Goal: Communication & Community: Answer question/provide support

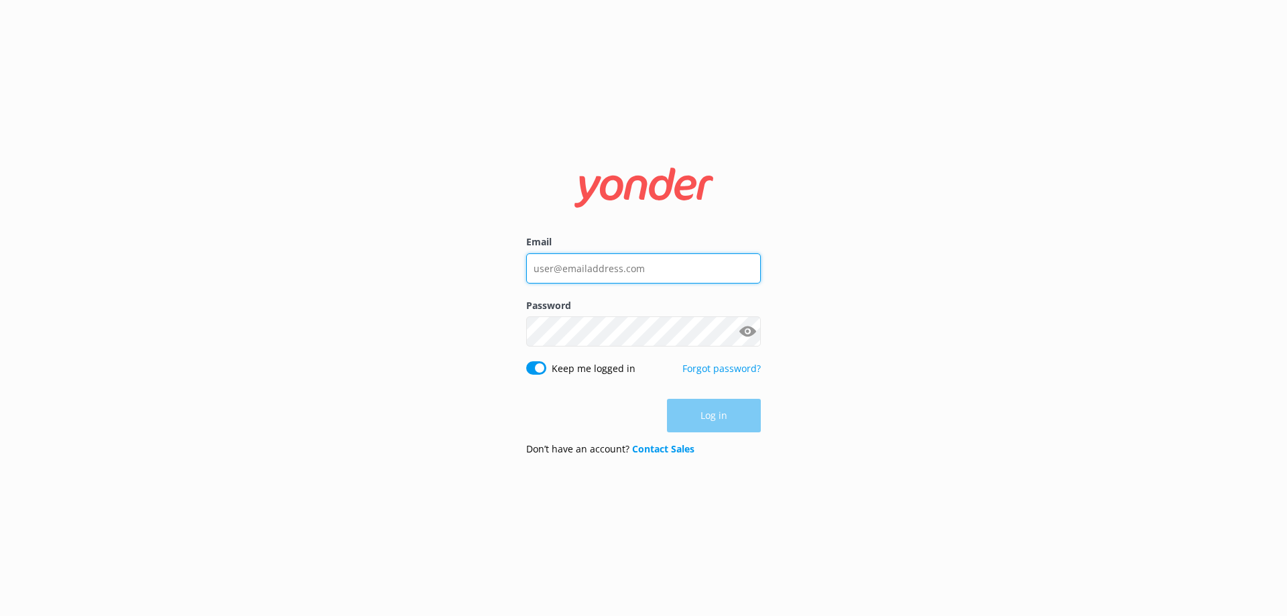
type input "[EMAIL_ADDRESS][DOMAIN_NAME]"
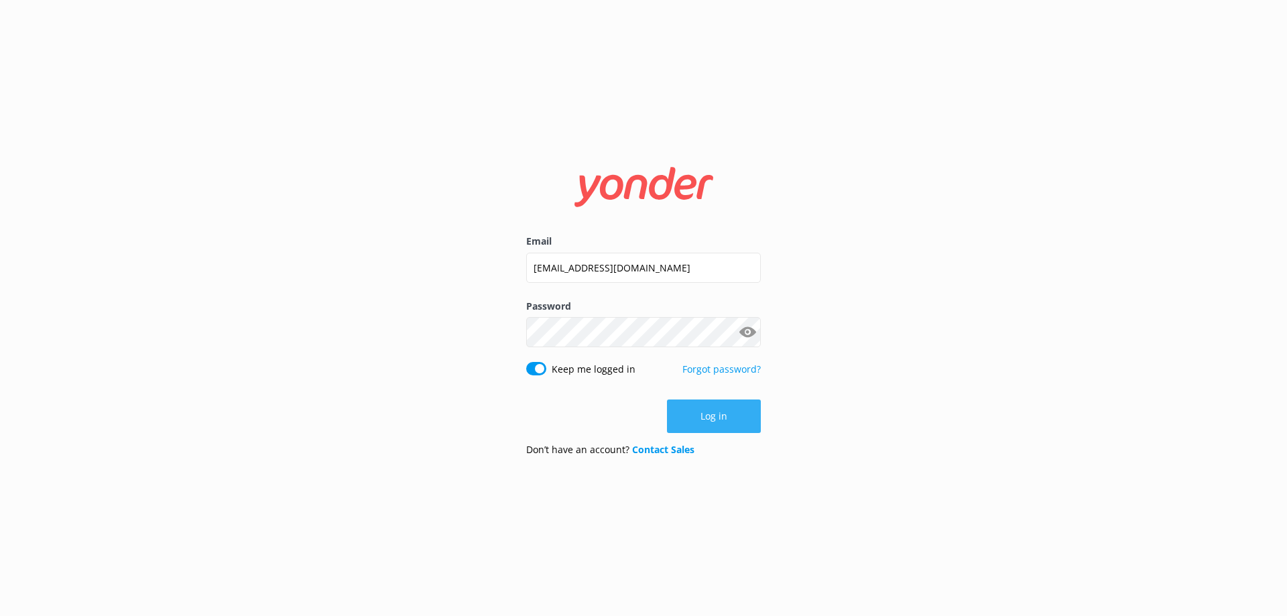
click at [702, 418] on button "Log in" at bounding box center [714, 417] width 94 height 34
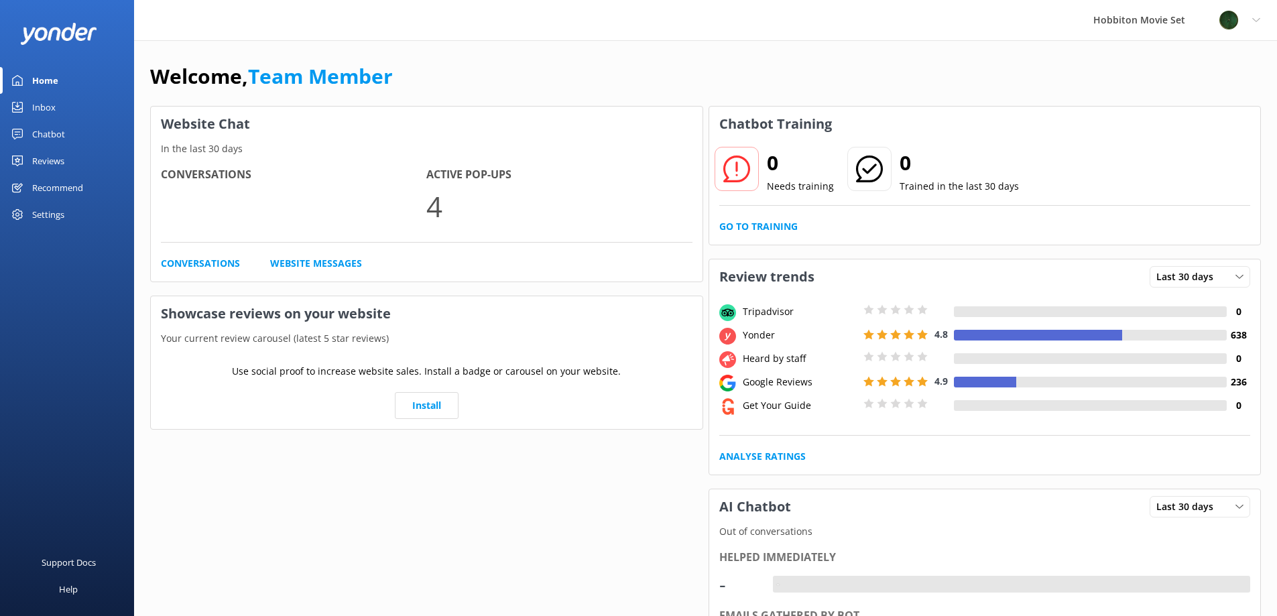
click at [44, 105] on div "Inbox" at bounding box center [43, 107] width 23 height 27
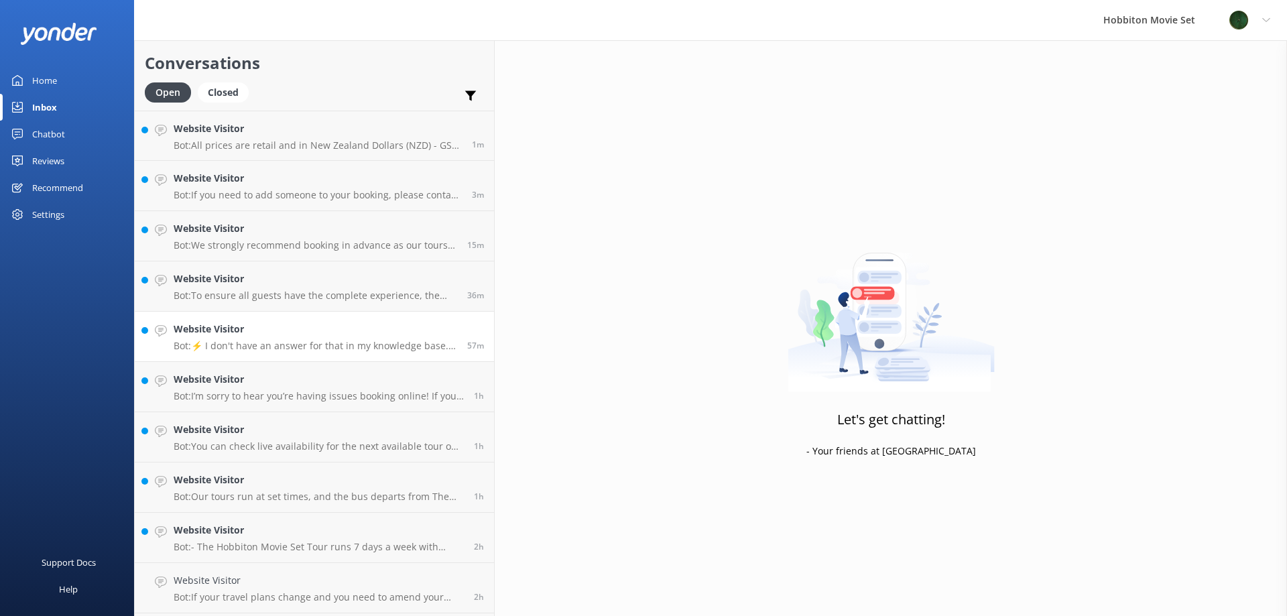
scroll to position [98, 0]
click at [249, 593] on div "Website Visitor Bot: The 10:10 am Hobbiton Movie Set Tour and Lunch Combo concl…" at bounding box center [317, 590] width 286 height 29
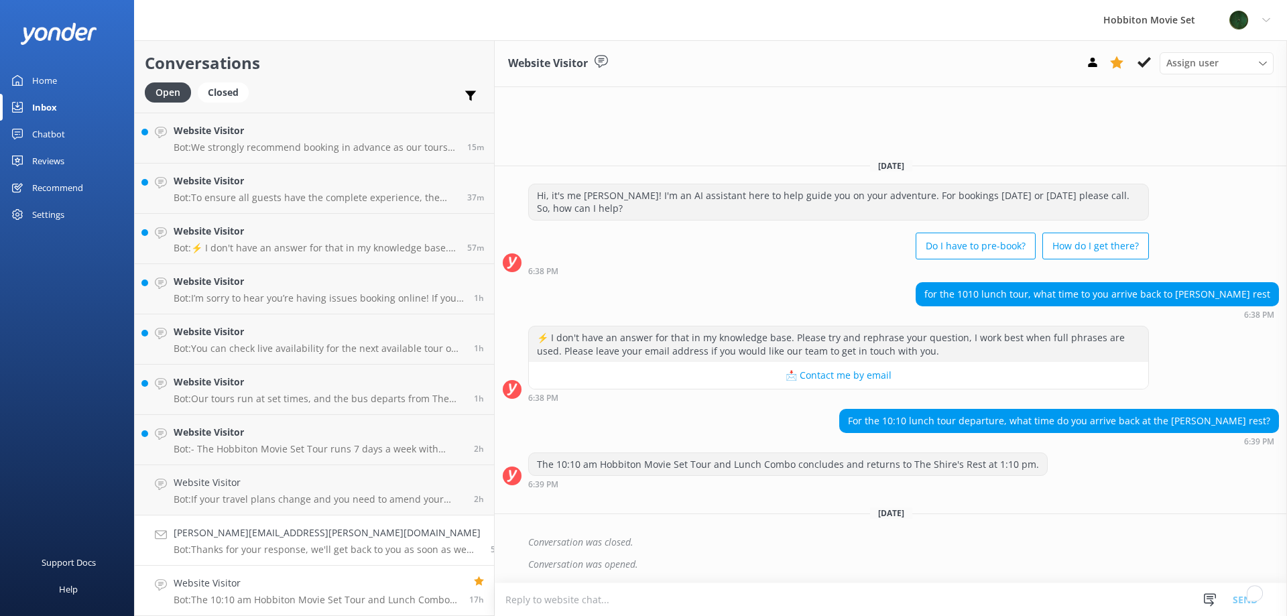
click at [284, 544] on p "Bot: Thanks for your response, we'll get back to you as soon as we can during o…" at bounding box center [327, 550] width 307 height 12
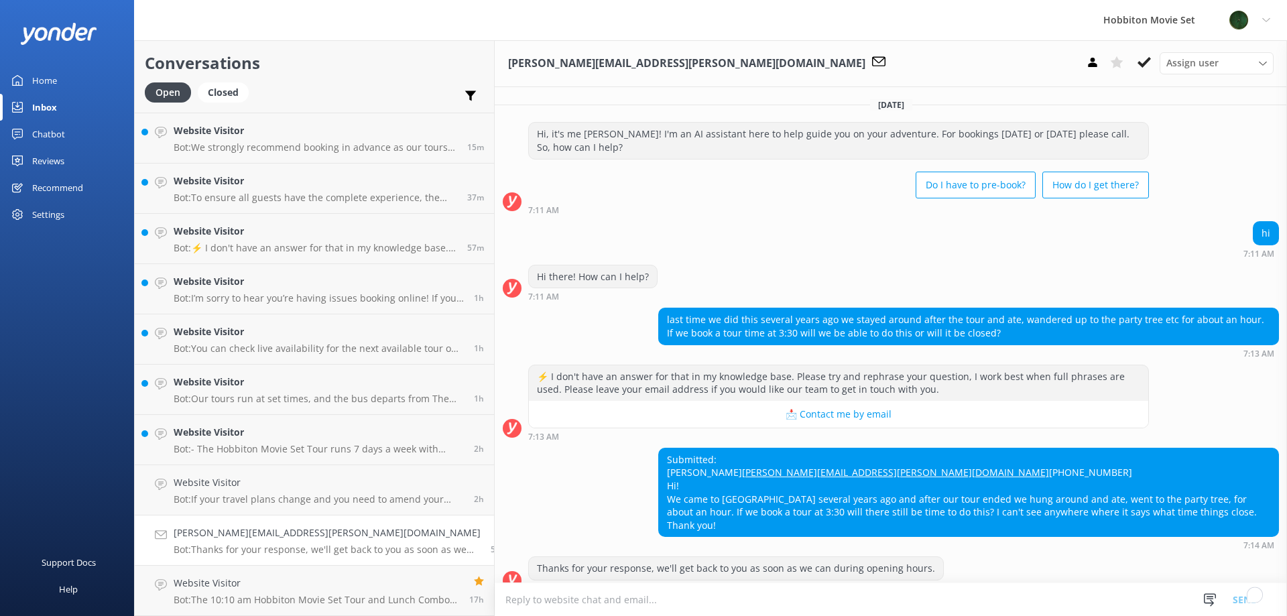
scroll to position [30, 0]
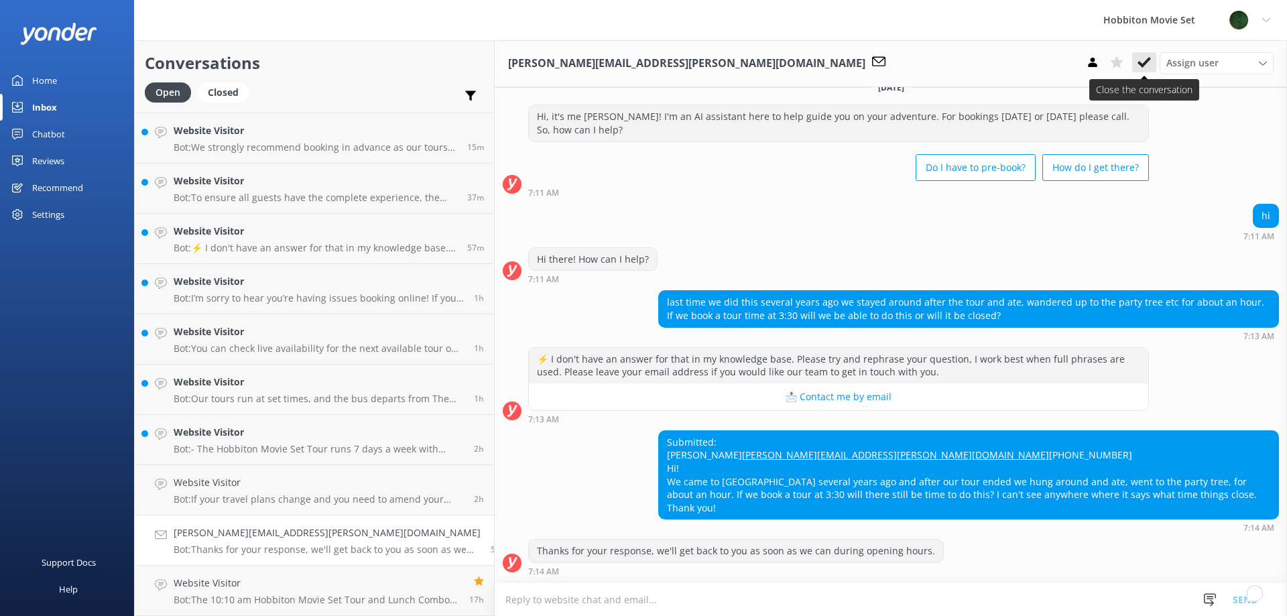
click at [1144, 62] on icon at bounding box center [1144, 62] width 13 height 13
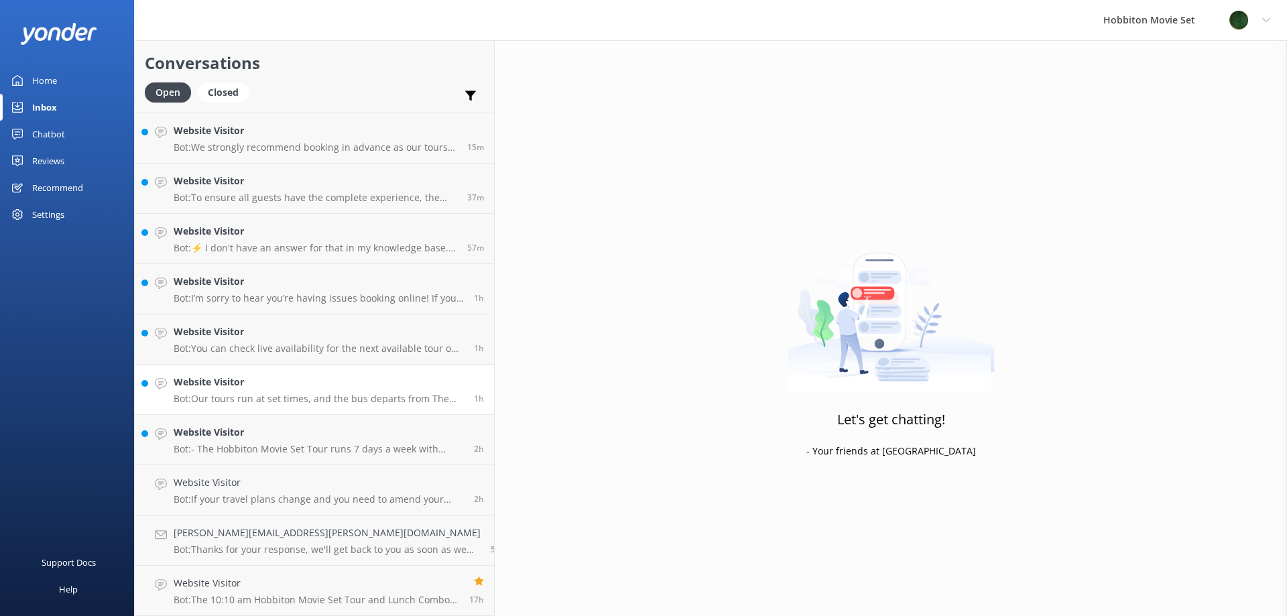
scroll to position [48, 0]
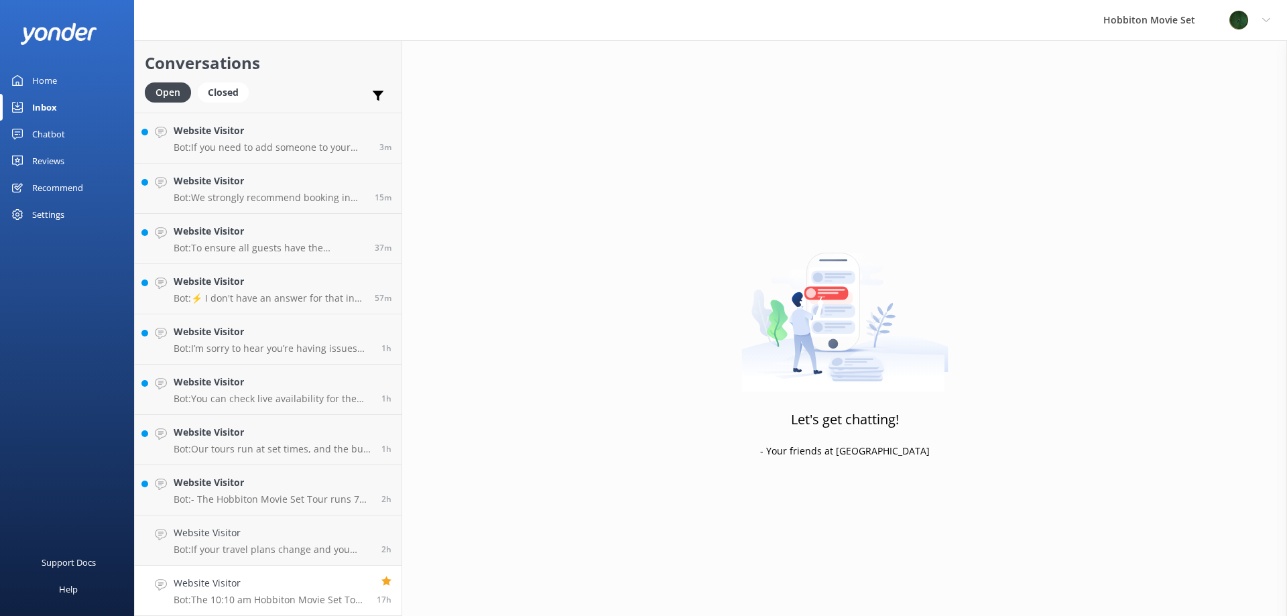
click at [240, 581] on h4 "Website Visitor" at bounding box center [270, 583] width 193 height 15
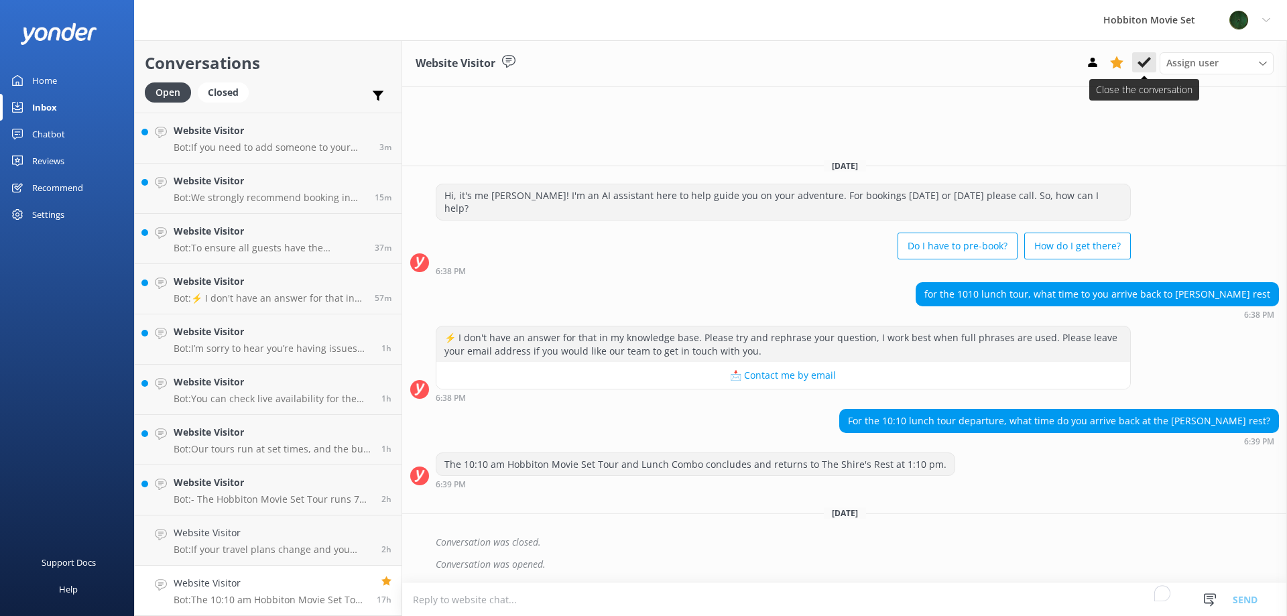
click at [1140, 62] on icon at bounding box center [1144, 62] width 13 height 13
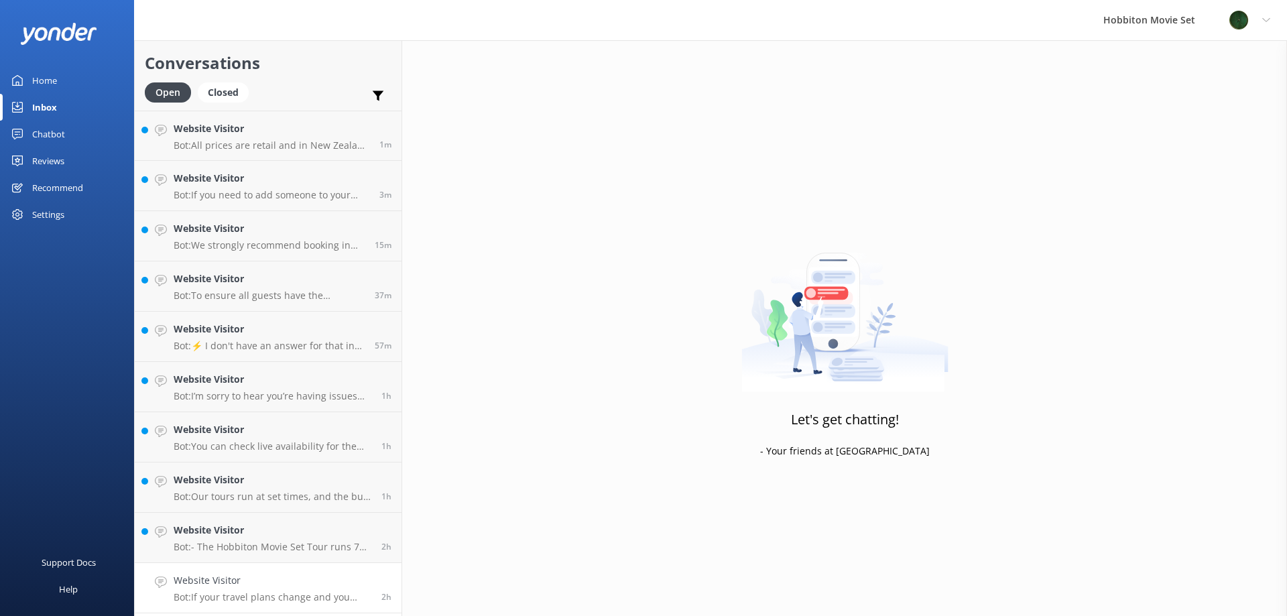
click at [262, 579] on h4 "Website Visitor" at bounding box center [273, 580] width 198 height 15
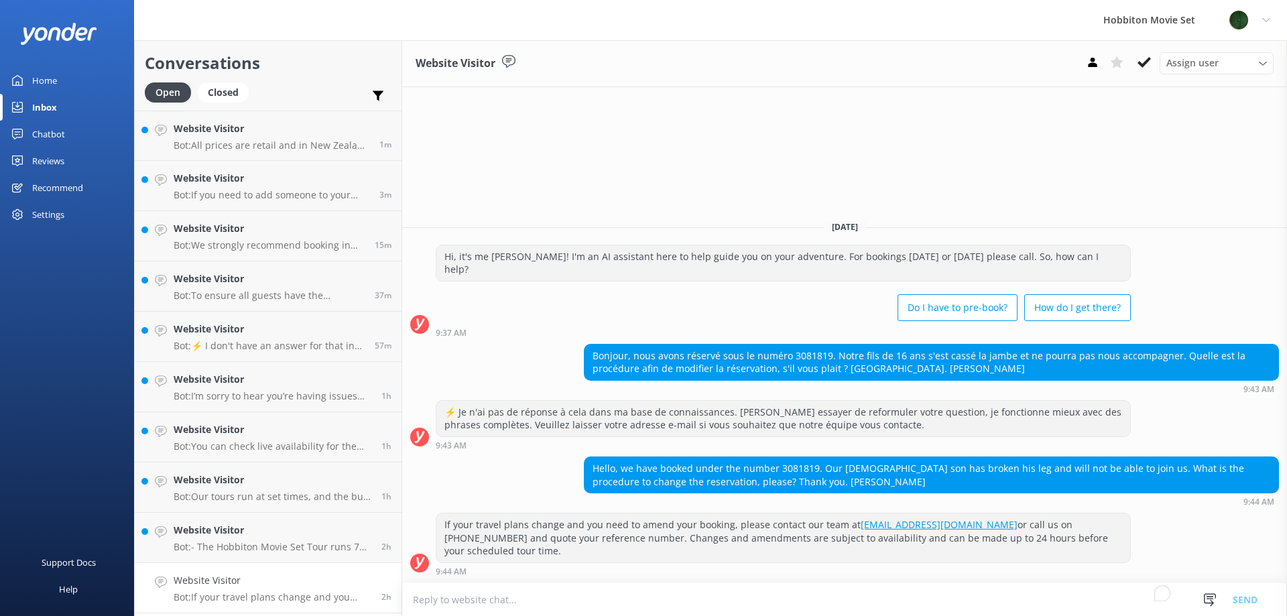
click at [792, 477] on div "Hello, we have booked under the number 3081819. Our [DEMOGRAPHIC_DATA] son has …" at bounding box center [932, 475] width 694 height 36
copy div "3081819"
click at [284, 542] on p "Bot: - The Hobbiton Movie Set Tour runs 7 days a week with several daily depart…" at bounding box center [273, 547] width 198 height 12
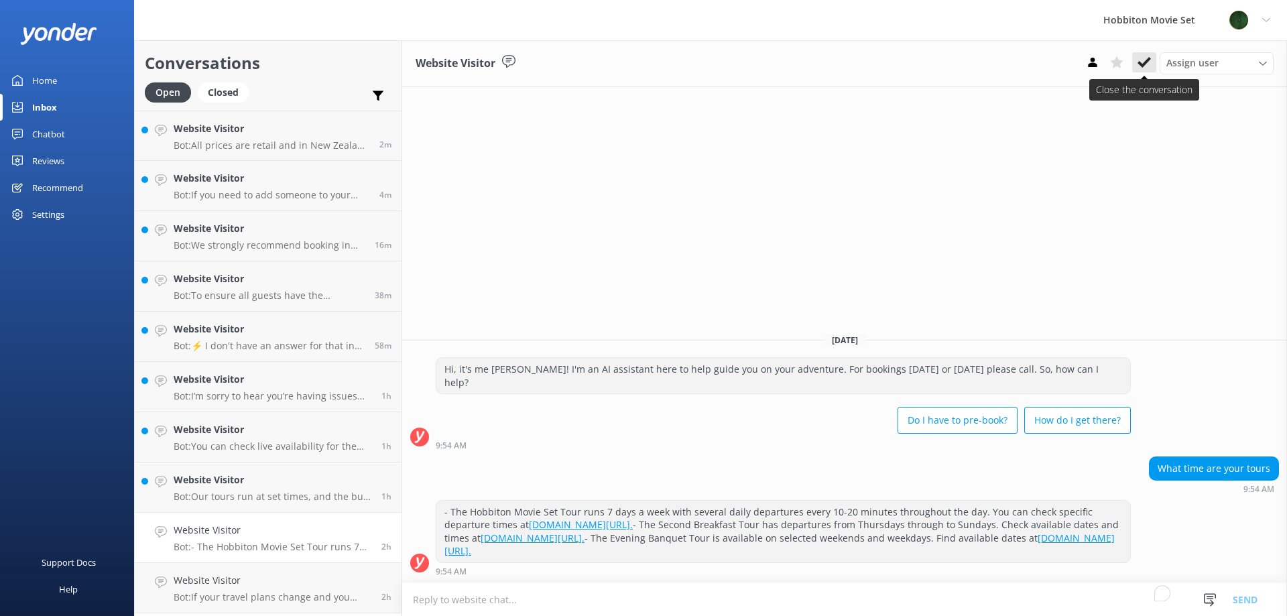
click at [1150, 68] on icon at bounding box center [1144, 62] width 13 height 13
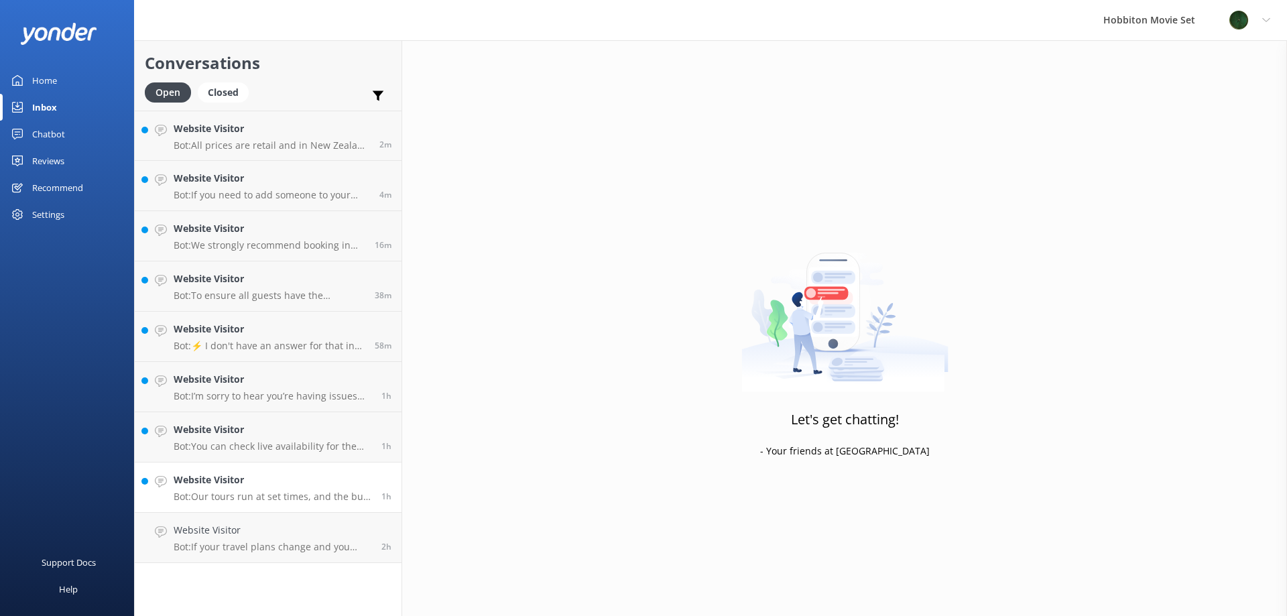
click at [308, 489] on div "Website Visitor Bot: Our tours run at set times, and the bus departs from The S…" at bounding box center [273, 487] width 198 height 29
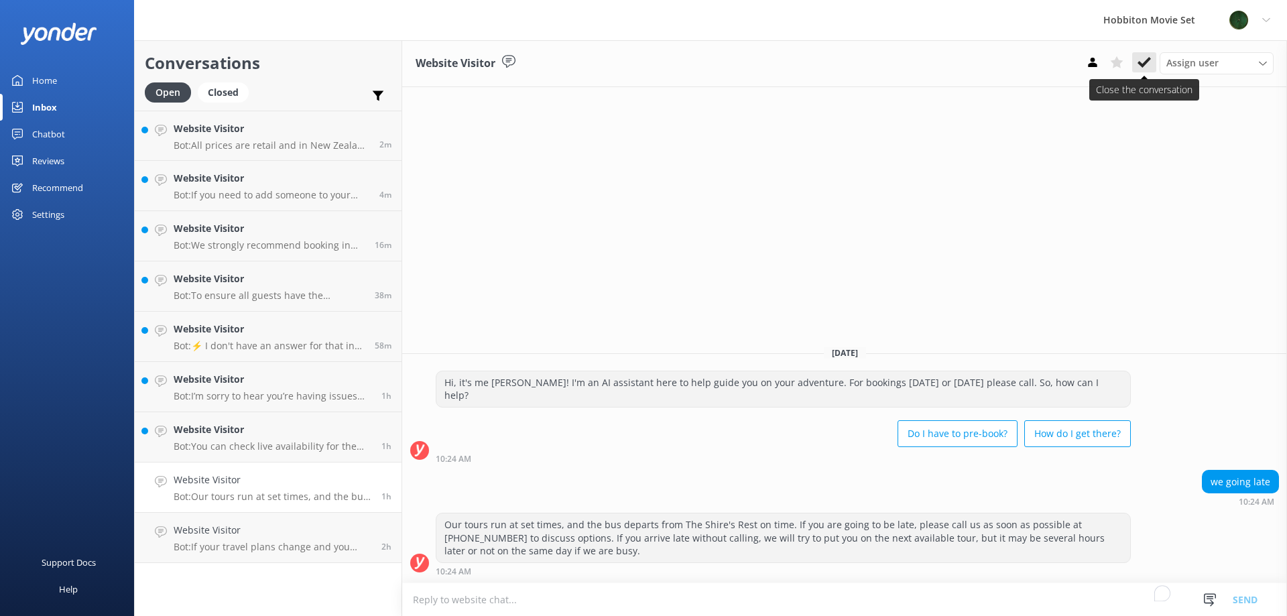
click at [1137, 70] on button at bounding box center [1144, 62] width 24 height 20
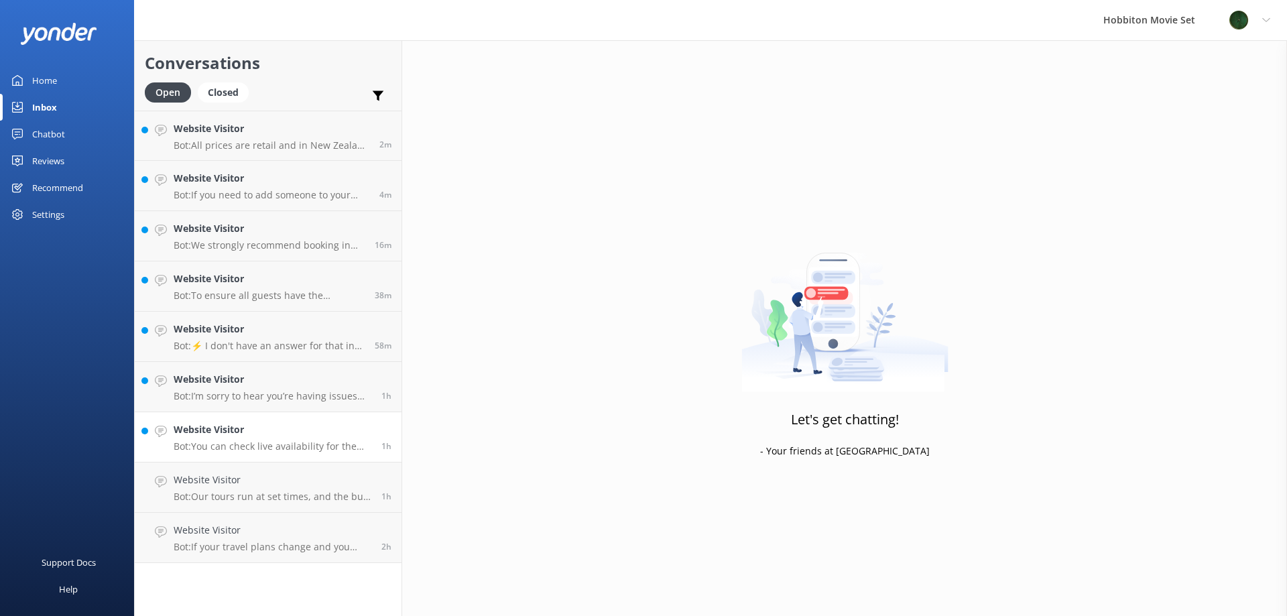
click at [261, 431] on h4 "Website Visitor" at bounding box center [273, 429] width 198 height 15
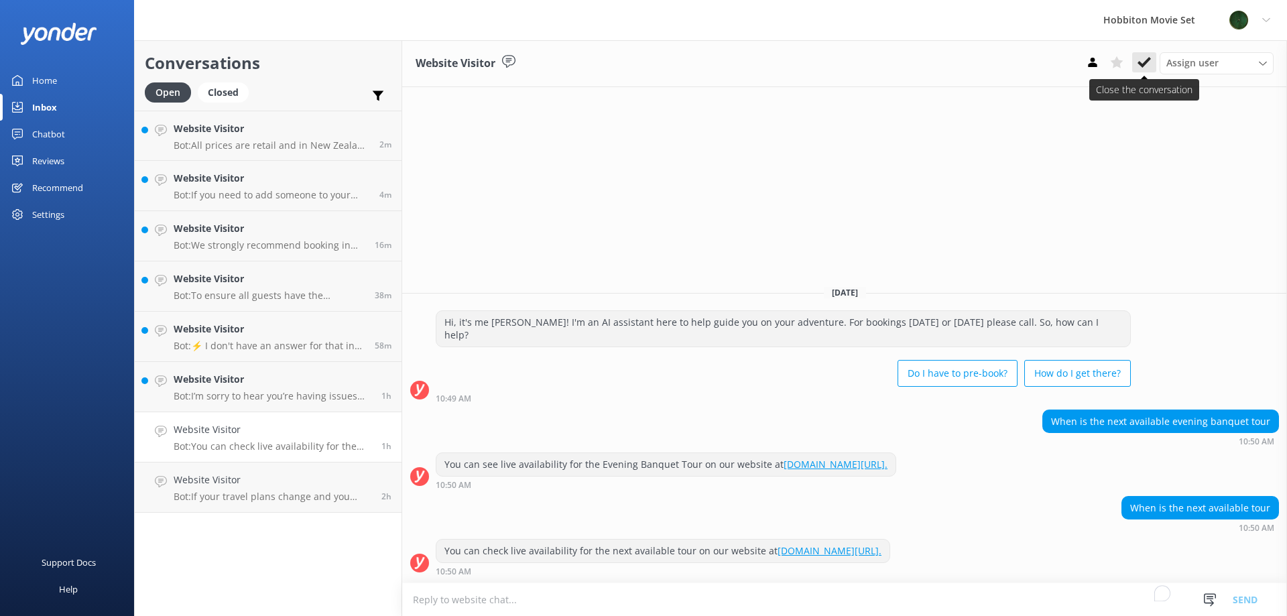
click at [1140, 65] on use at bounding box center [1144, 62] width 13 height 11
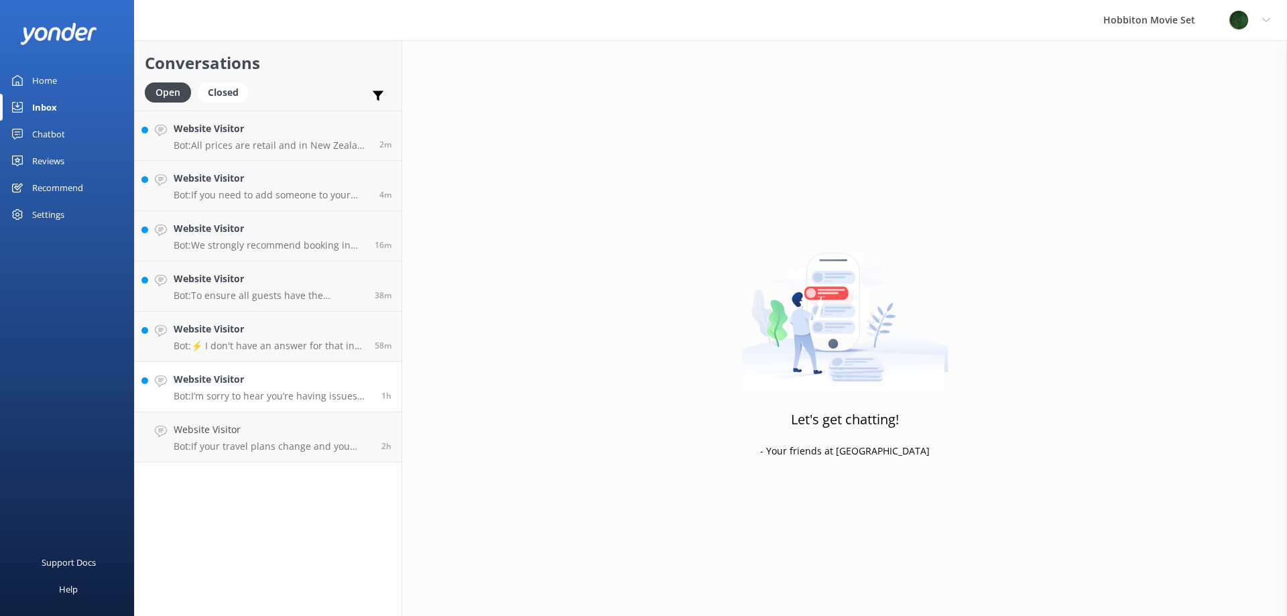
click at [266, 392] on p "Bot: I’m sorry to hear you’re having issues booking online! If you’d like to sp…" at bounding box center [273, 396] width 198 height 12
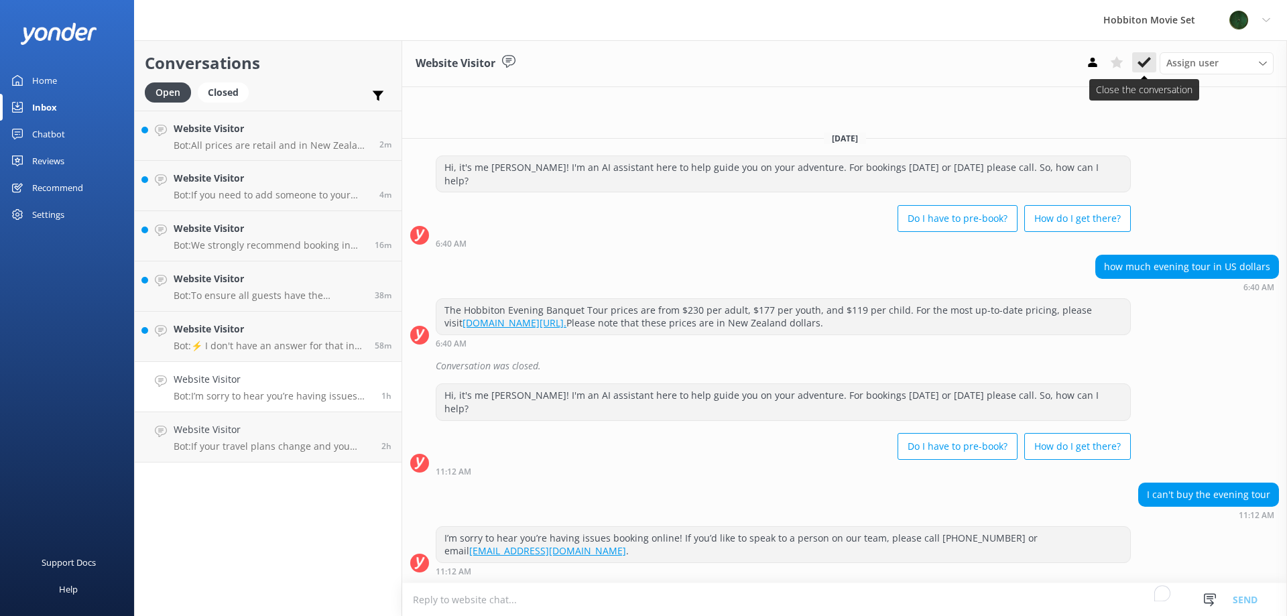
click at [1144, 60] on icon at bounding box center [1144, 62] width 13 height 13
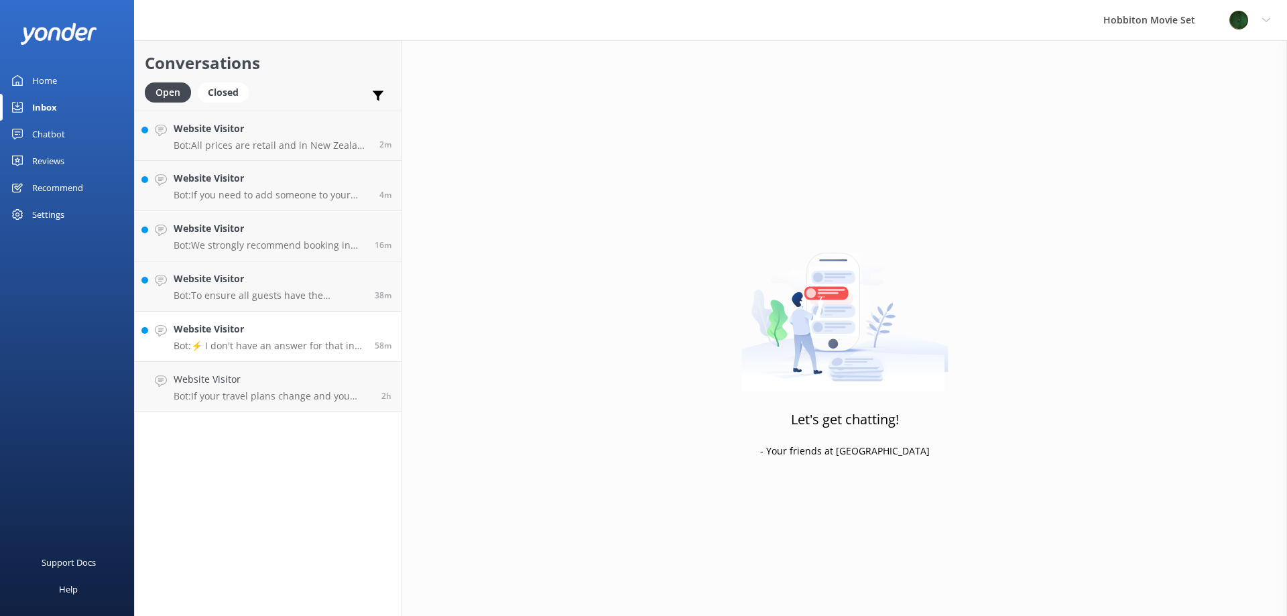
click at [269, 333] on h4 "Website Visitor" at bounding box center [269, 329] width 191 height 15
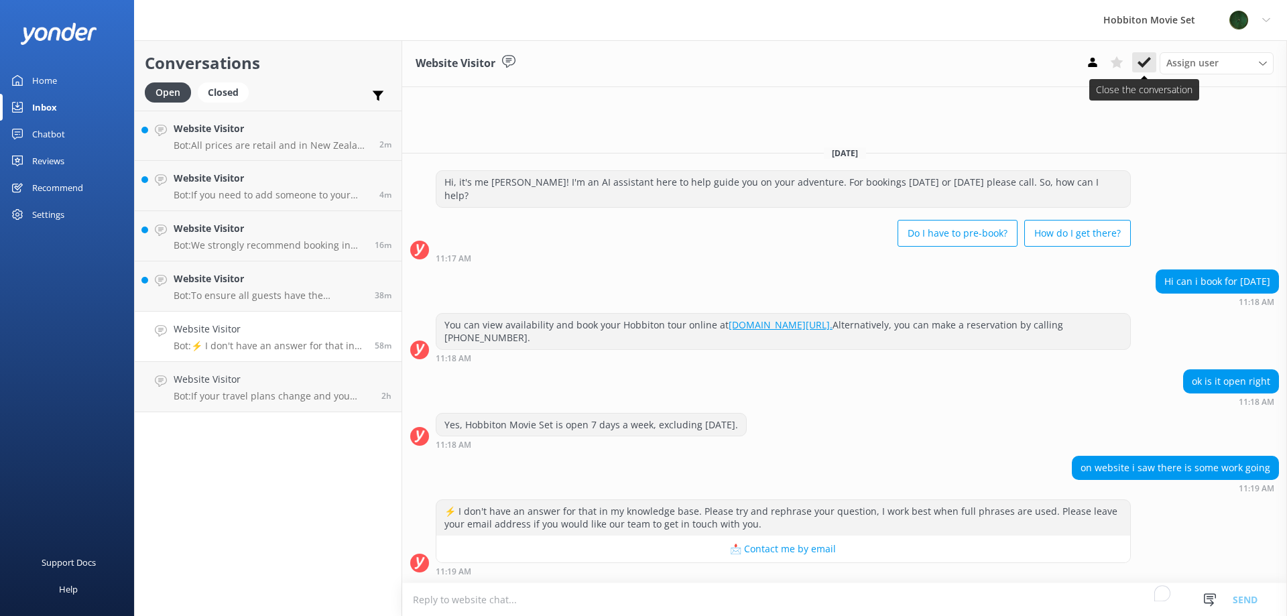
click at [1138, 70] on button at bounding box center [1144, 62] width 24 height 20
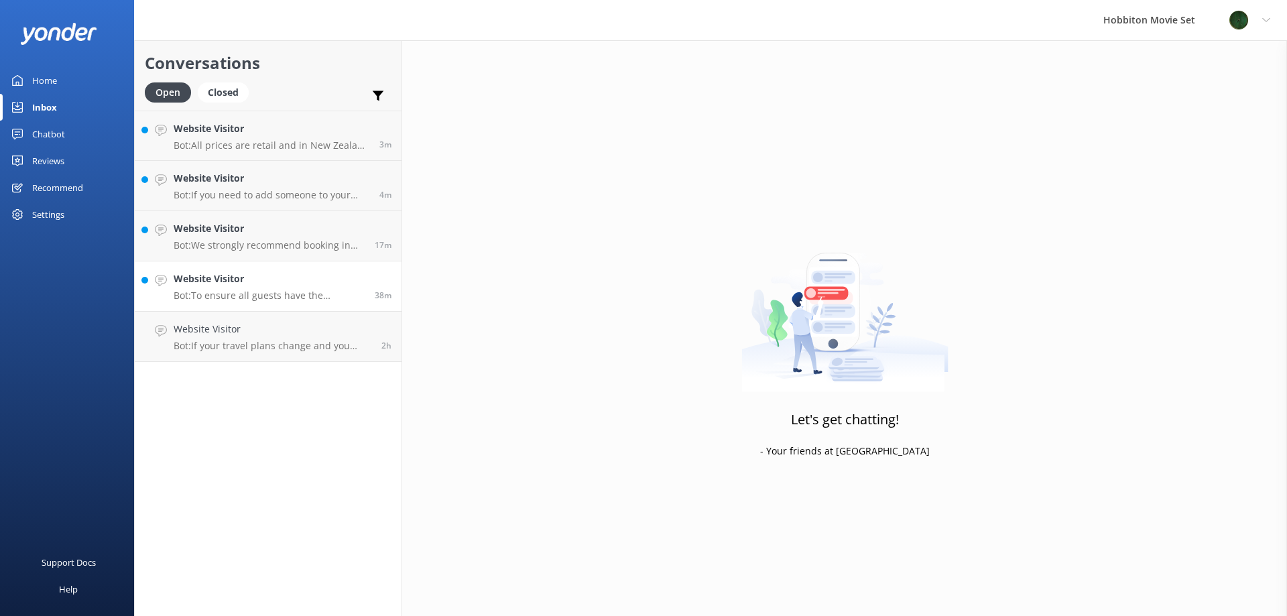
click at [278, 285] on h4 "Website Visitor" at bounding box center [269, 279] width 191 height 15
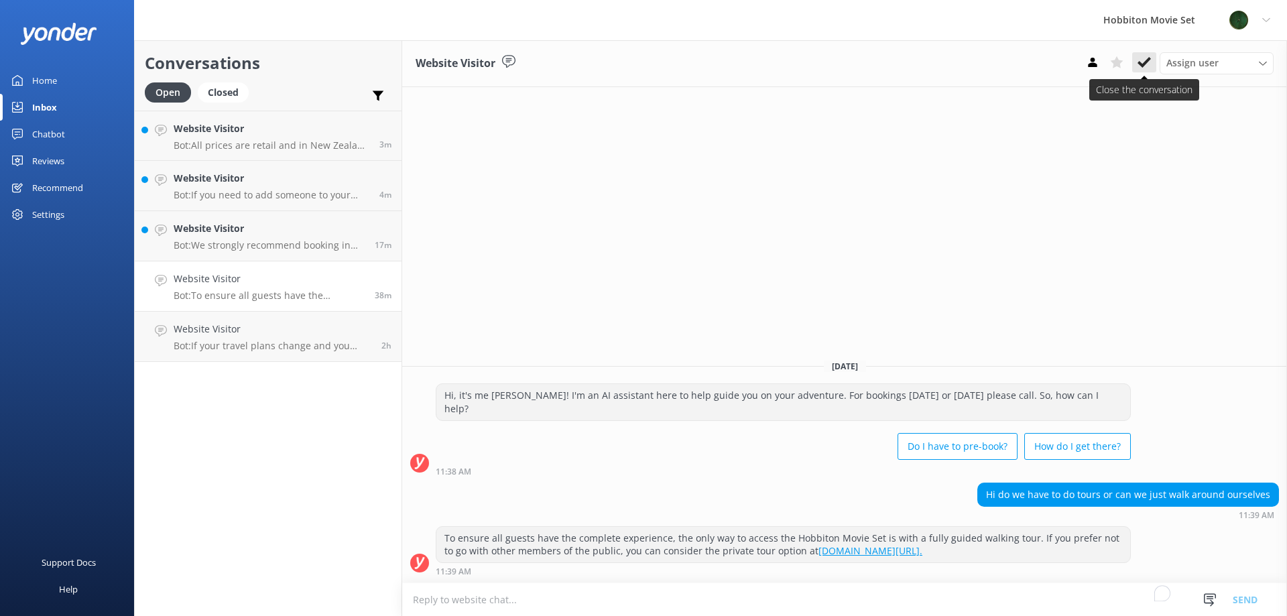
click at [1142, 64] on use at bounding box center [1144, 62] width 13 height 11
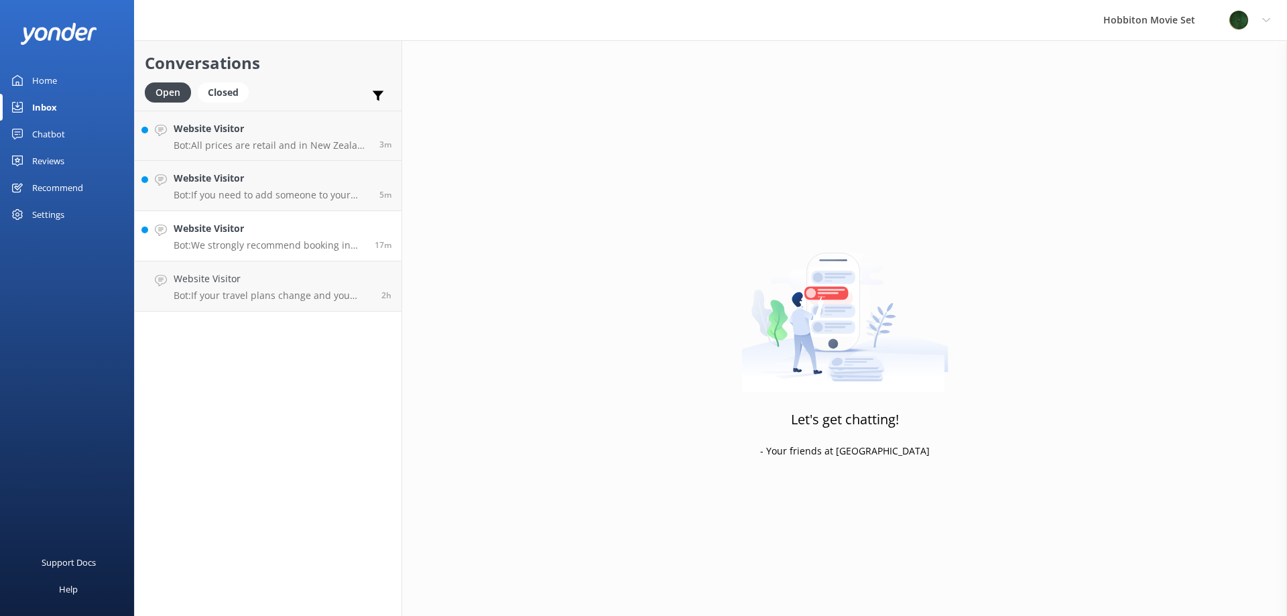
click at [241, 230] on h4 "Website Visitor" at bounding box center [269, 228] width 191 height 15
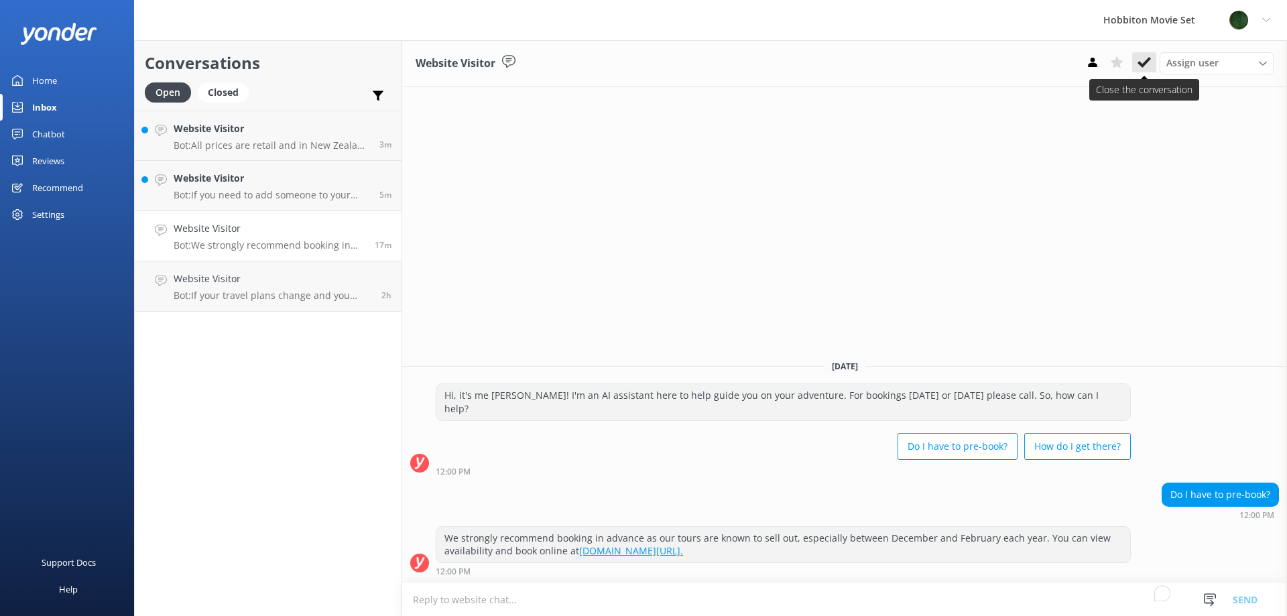
click at [1142, 62] on icon at bounding box center [1144, 62] width 13 height 13
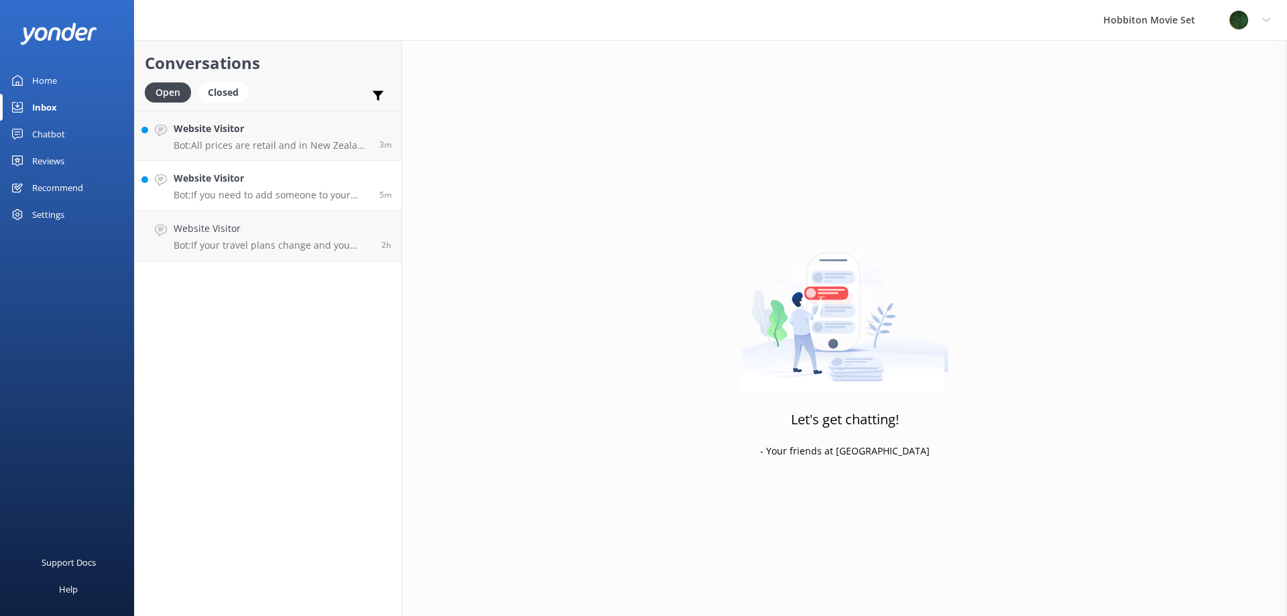
click at [251, 188] on div "Website Visitor Bot: If you need to add someone to your booking, please contact…" at bounding box center [272, 185] width 196 height 29
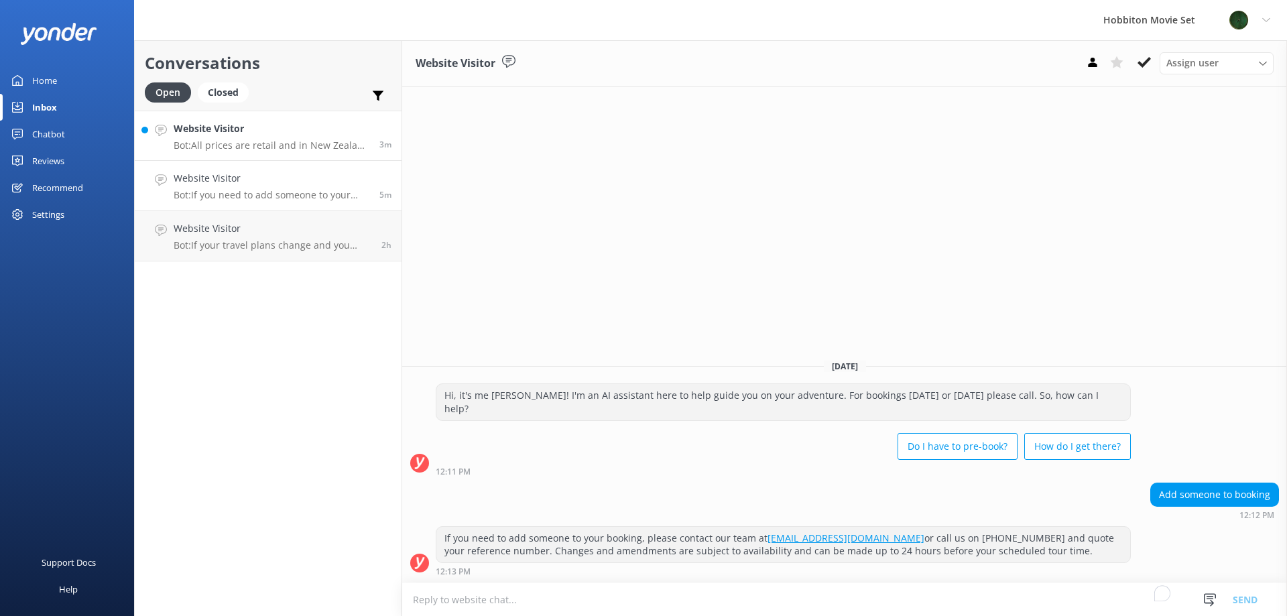
click at [293, 145] on p "Bot: All prices are retail and in New Zealand Dollars (NZD) - GST inclusive." at bounding box center [272, 145] width 196 height 12
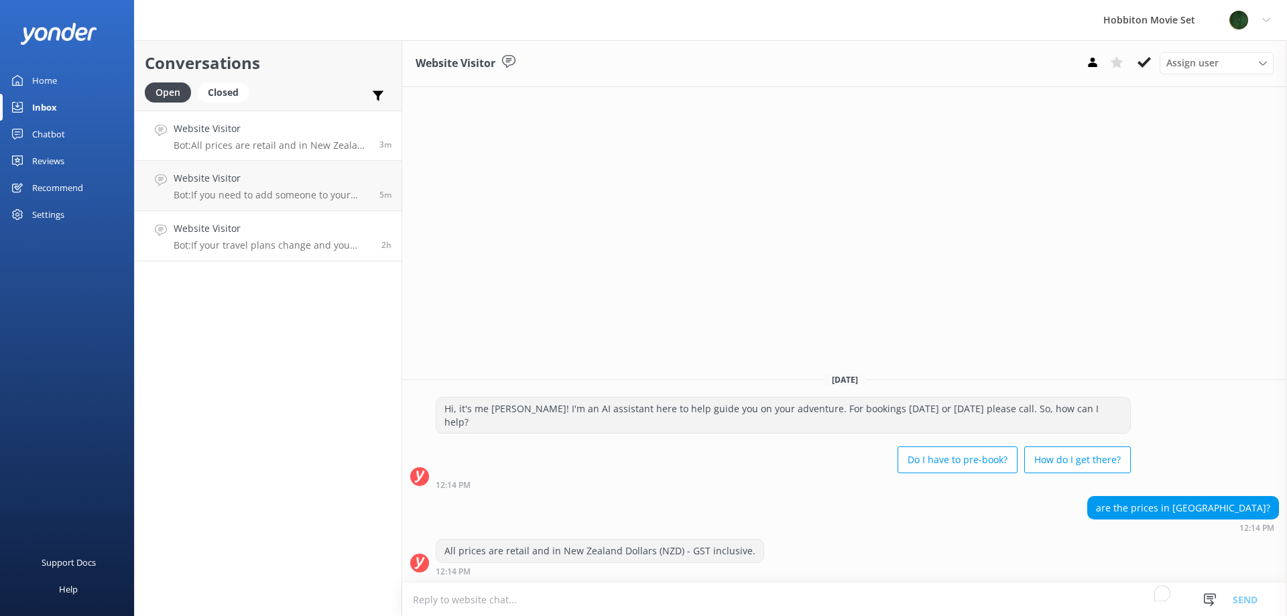
click at [258, 238] on div "Website Visitor Bot: If your travel plans change and you need to amend your boo…" at bounding box center [273, 235] width 198 height 29
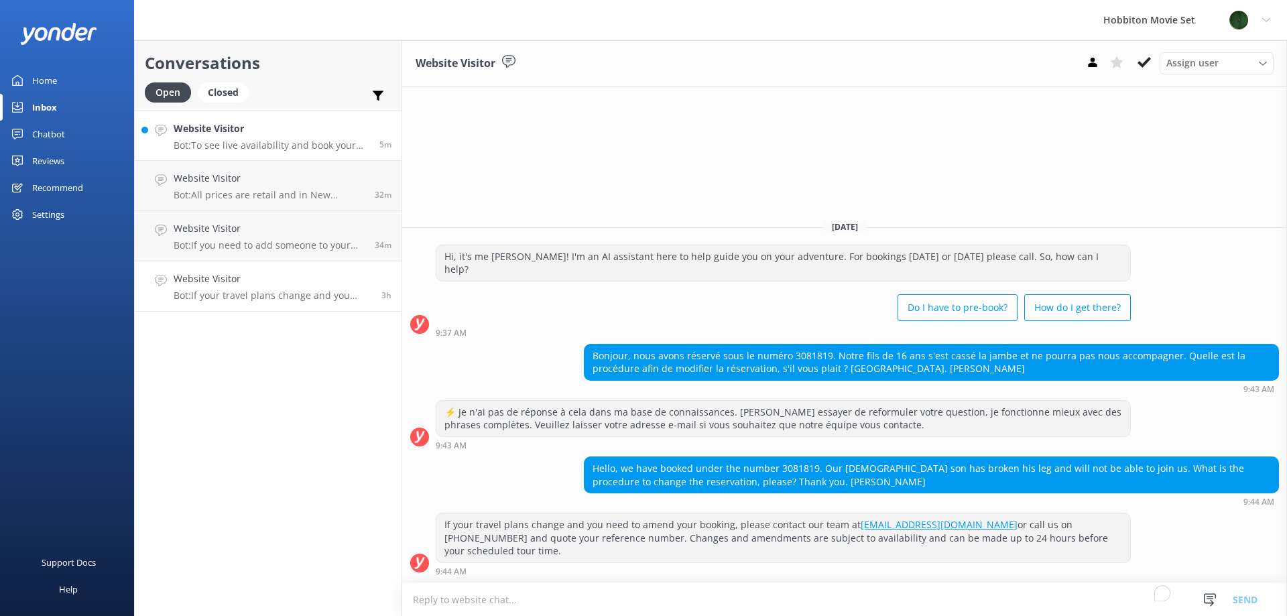
click at [270, 149] on p "Bot: To see live availability and book your Hobbiton tour, please visit [DOMAIN…" at bounding box center [272, 145] width 196 height 12
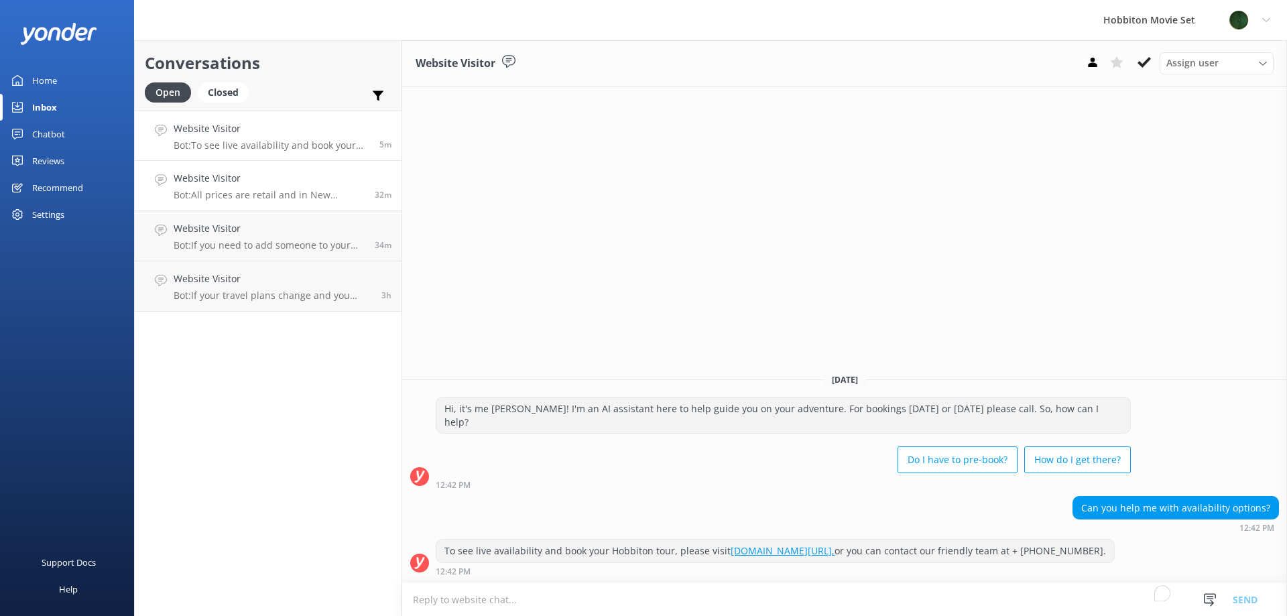
click at [282, 199] on p "Bot: All prices are retail and in New Zealand Dollars (NZD) - GST inclusive." at bounding box center [269, 195] width 191 height 12
